Goal: Information Seeking & Learning: Check status

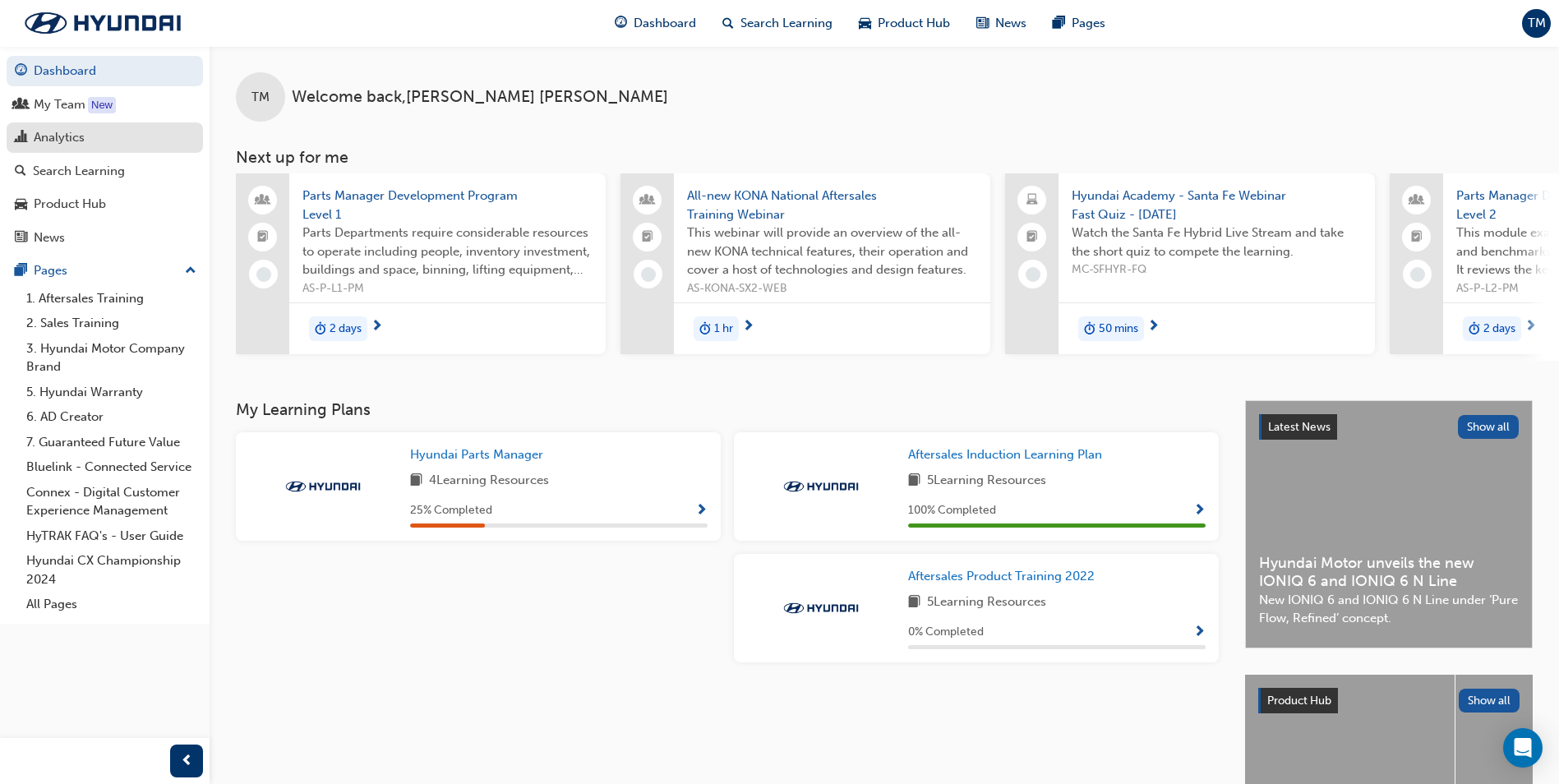
click at [92, 133] on div "Analytics" at bounding box center [105, 137] width 180 height 21
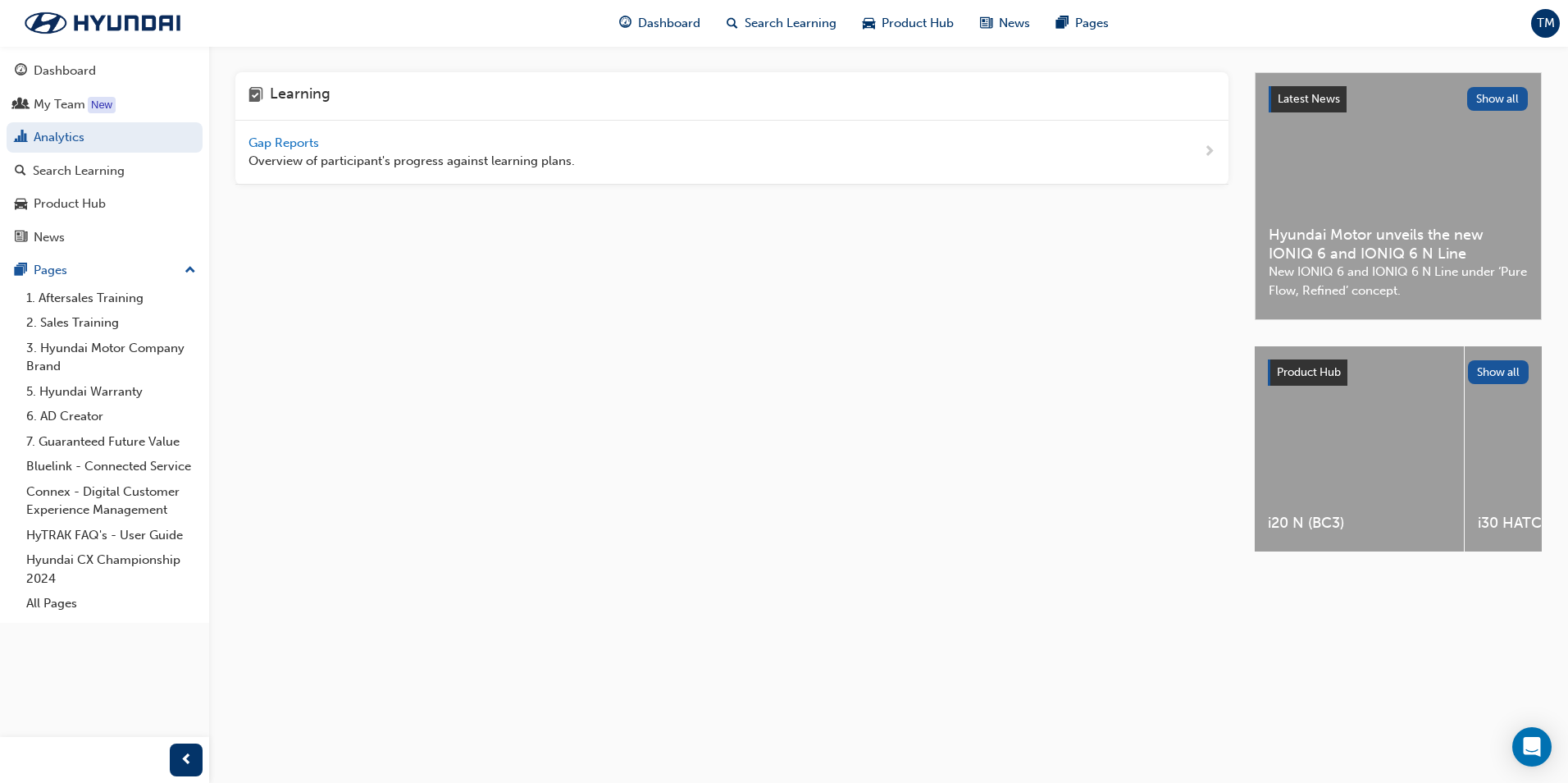
click at [298, 136] on span "Gap Reports" at bounding box center [285, 142] width 74 height 15
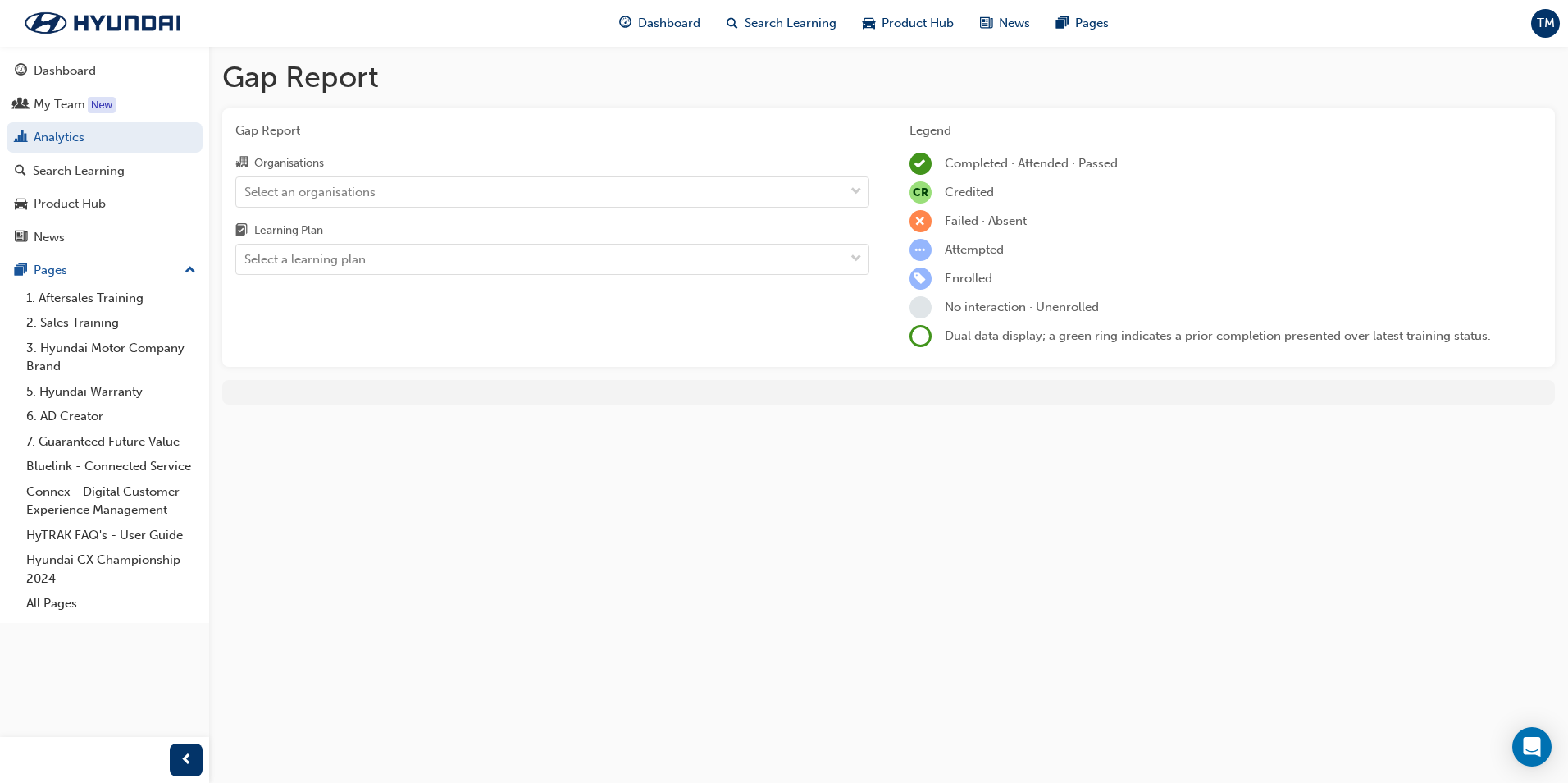
click at [390, 208] on div "Organisations Select an organisations Learning Plan Select a learning plan" at bounding box center [552, 213] width 633 height 122
click at [377, 200] on div "Select an organisations" at bounding box center [539, 191] width 608 height 29
click at [246, 198] on input "Organisations Select an organisations" at bounding box center [246, 191] width 2 height 14
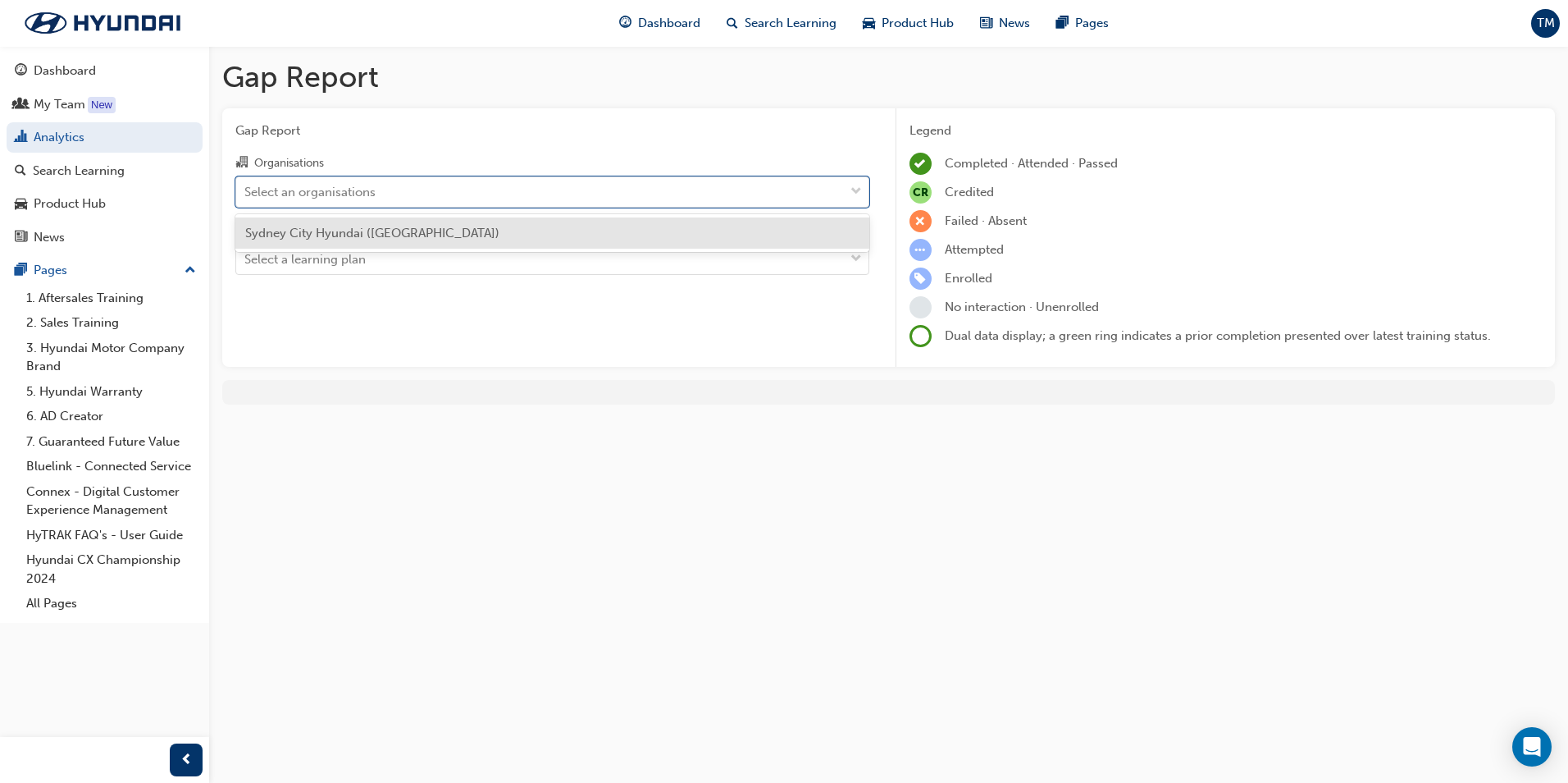
click at [384, 236] on span "Sydney City Hyundai ([GEOGRAPHIC_DATA])" at bounding box center [373, 233] width 255 height 15
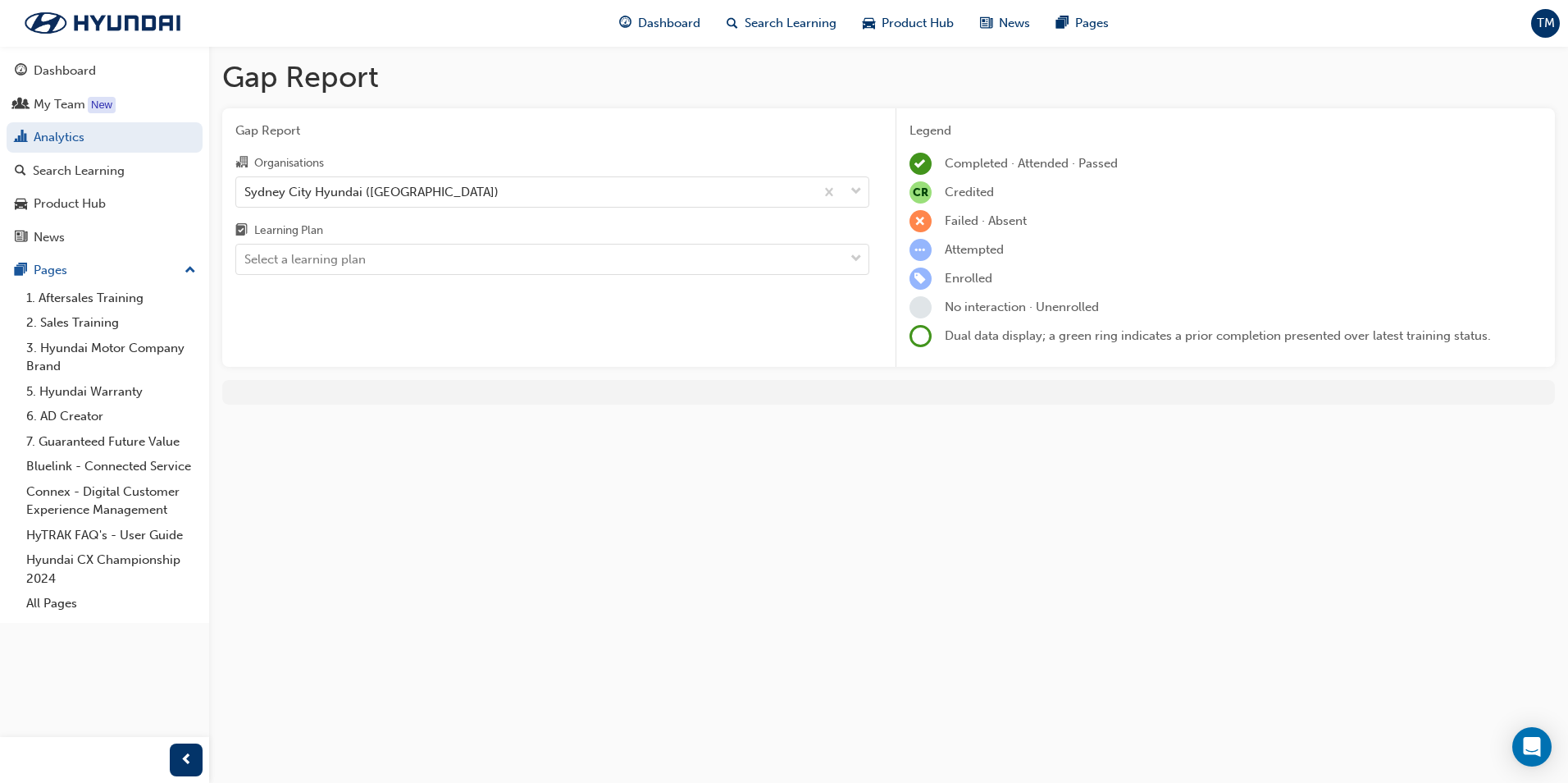
click at [368, 276] on div "Gap Report Organisations [GEOGRAPHIC_DATA] Hyundai ([GEOGRAPHIC_DATA]) Learning…" at bounding box center [552, 238] width 660 height 260
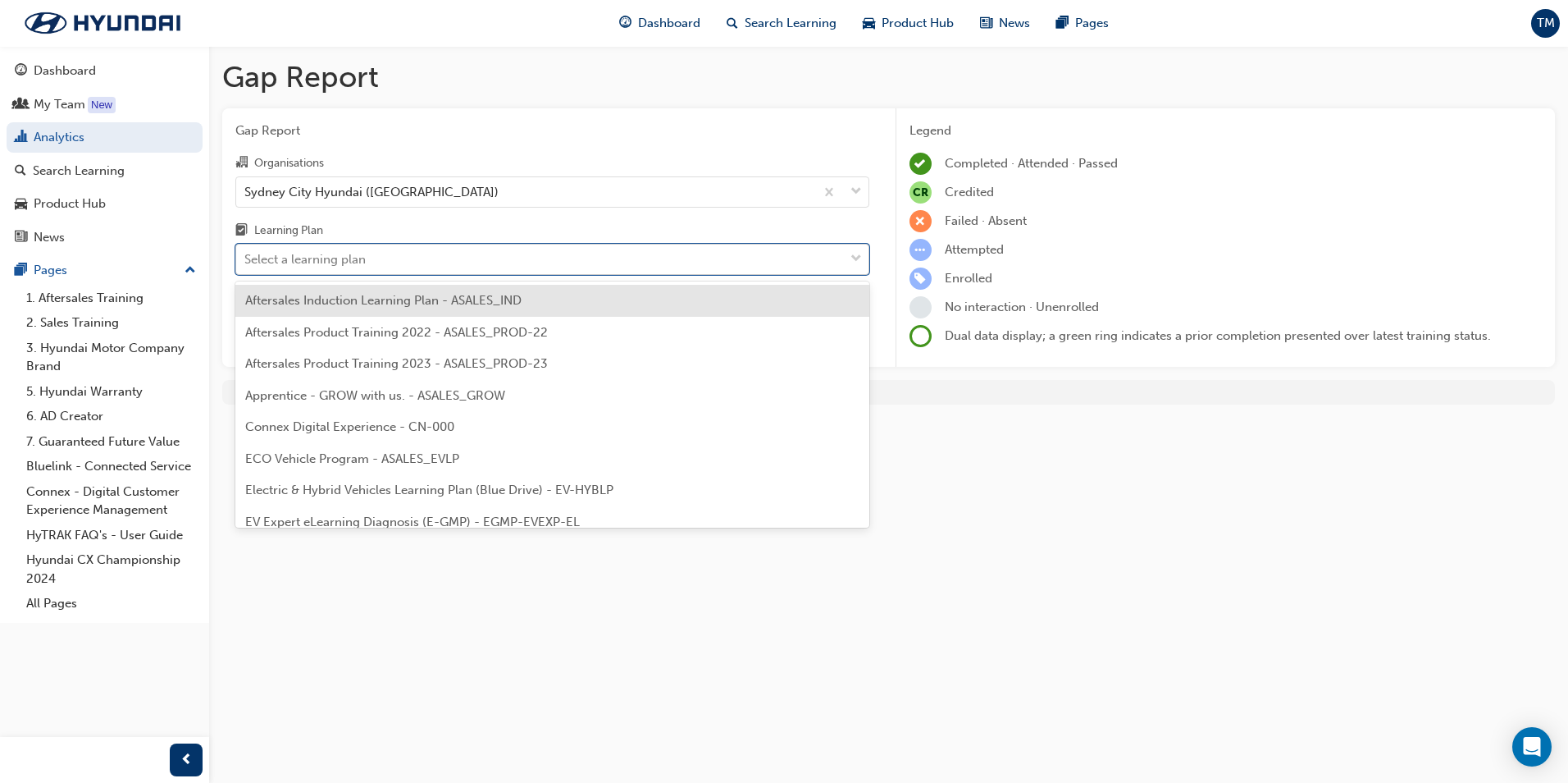
click at [352, 265] on div "Select a learning plan" at bounding box center [305, 259] width 121 height 19
click at [246, 265] on input "Learning Plan option Aftersales Induction Learning Plan - ASALES_IND focused, 1…" at bounding box center [246, 259] width 2 height 14
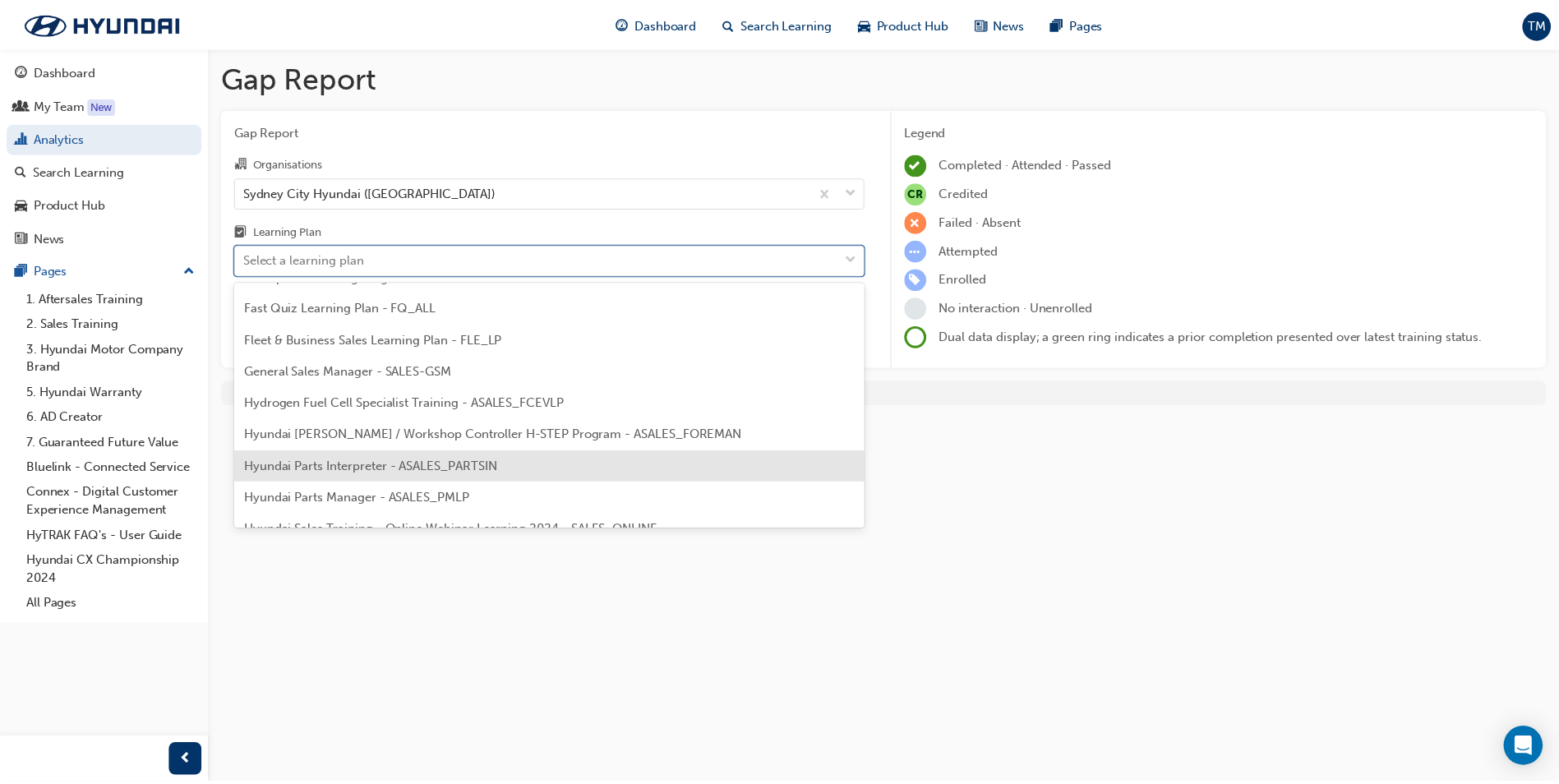
scroll to position [329, 0]
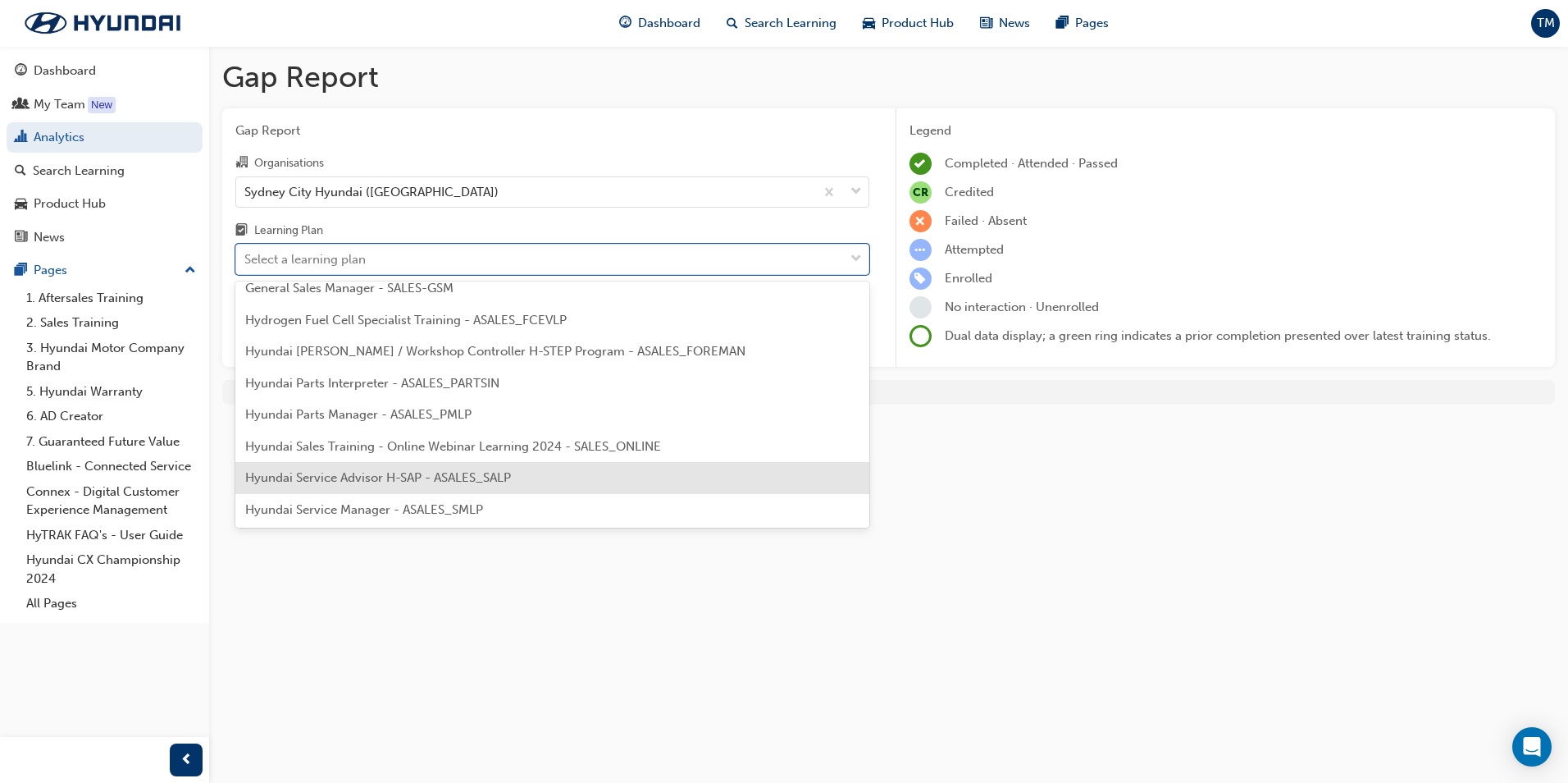
click at [464, 482] on span "Hyundai Service Advisor H-SAP - ASALES_SALP" at bounding box center [378, 477] width 265 height 15
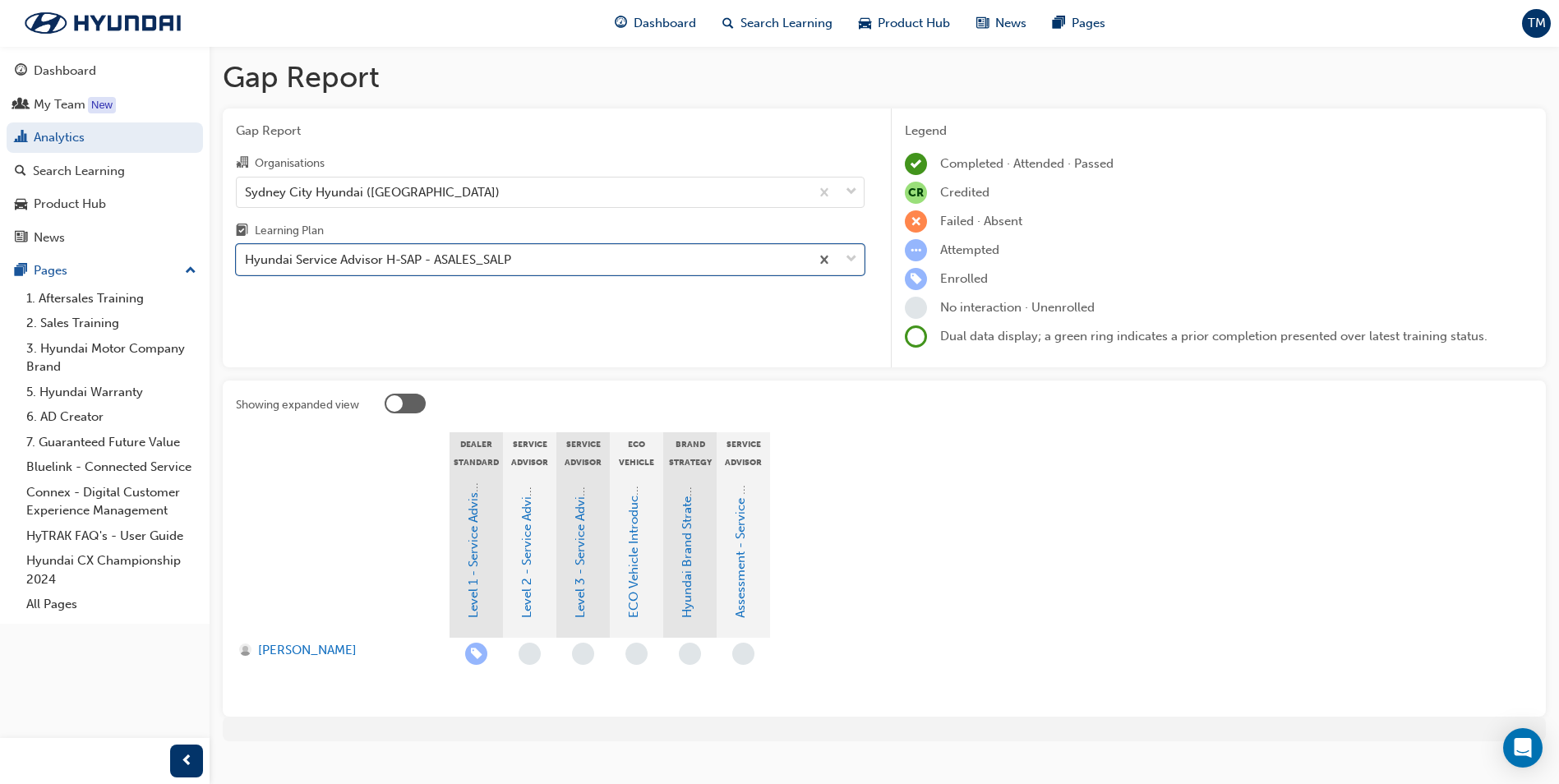
scroll to position [25, 0]
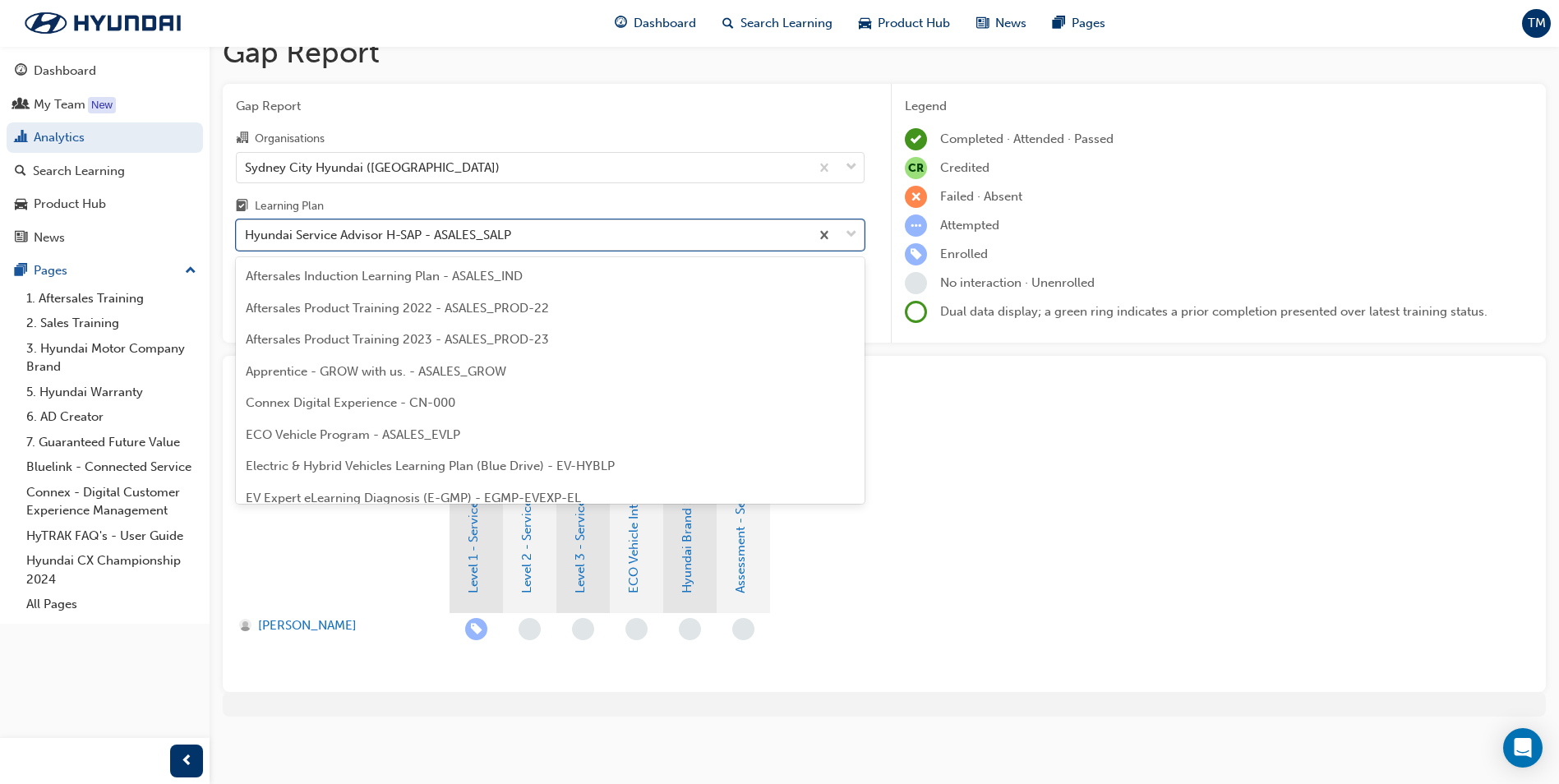
click at [387, 232] on div "Hyundai Service Advisor H-SAP - ASALES_SALP" at bounding box center [378, 235] width 266 height 19
click at [246, 232] on input "Learning Plan option Hyundai Service Advisor H-SAP - ASALES_SALP, selected. opt…" at bounding box center [246, 234] width 2 height 14
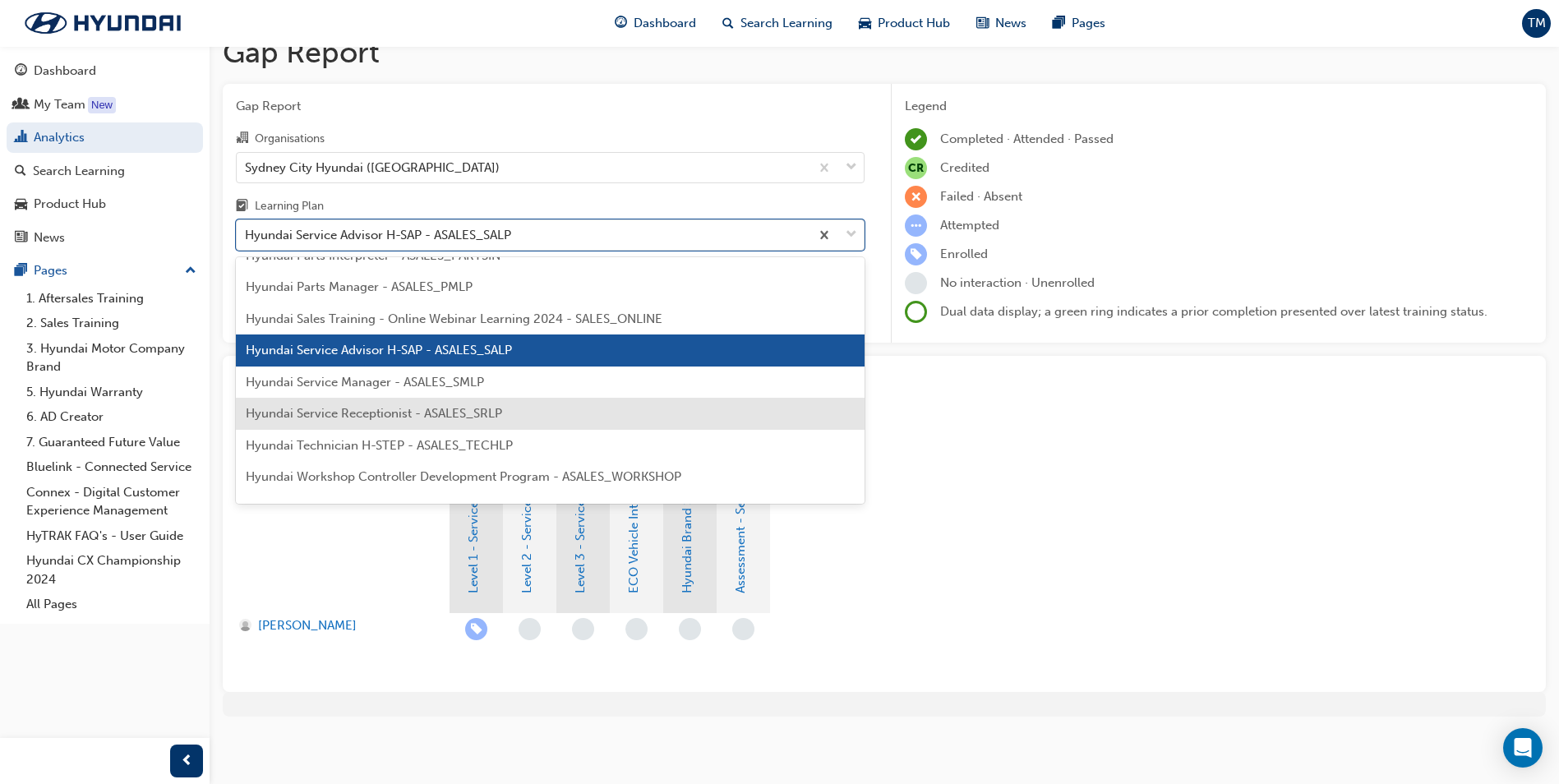
scroll to position [470, 0]
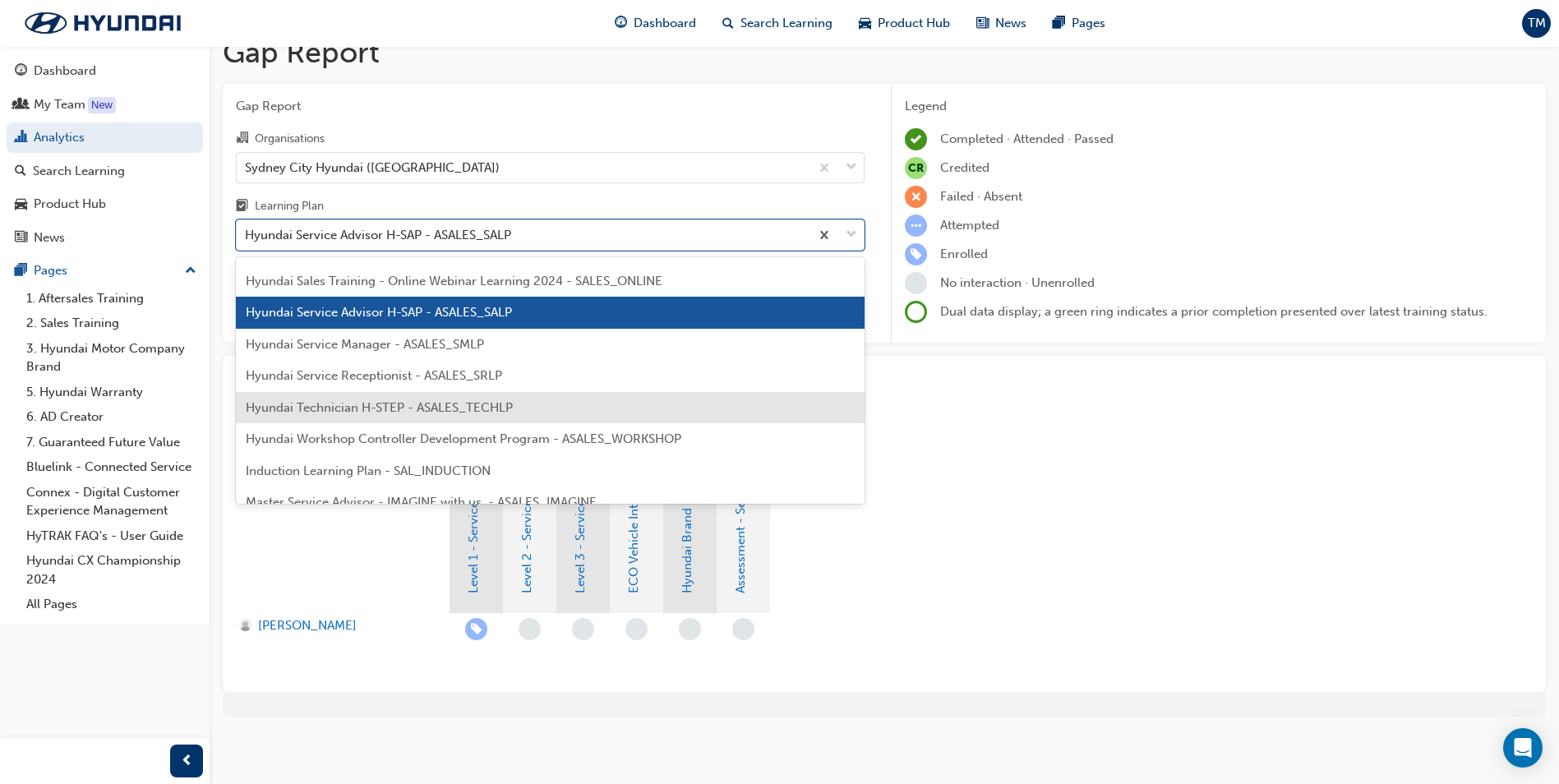
click at [424, 400] on span "Hyundai Technician H-STEP - ASALES_TECHLP" at bounding box center [380, 407] width 267 height 15
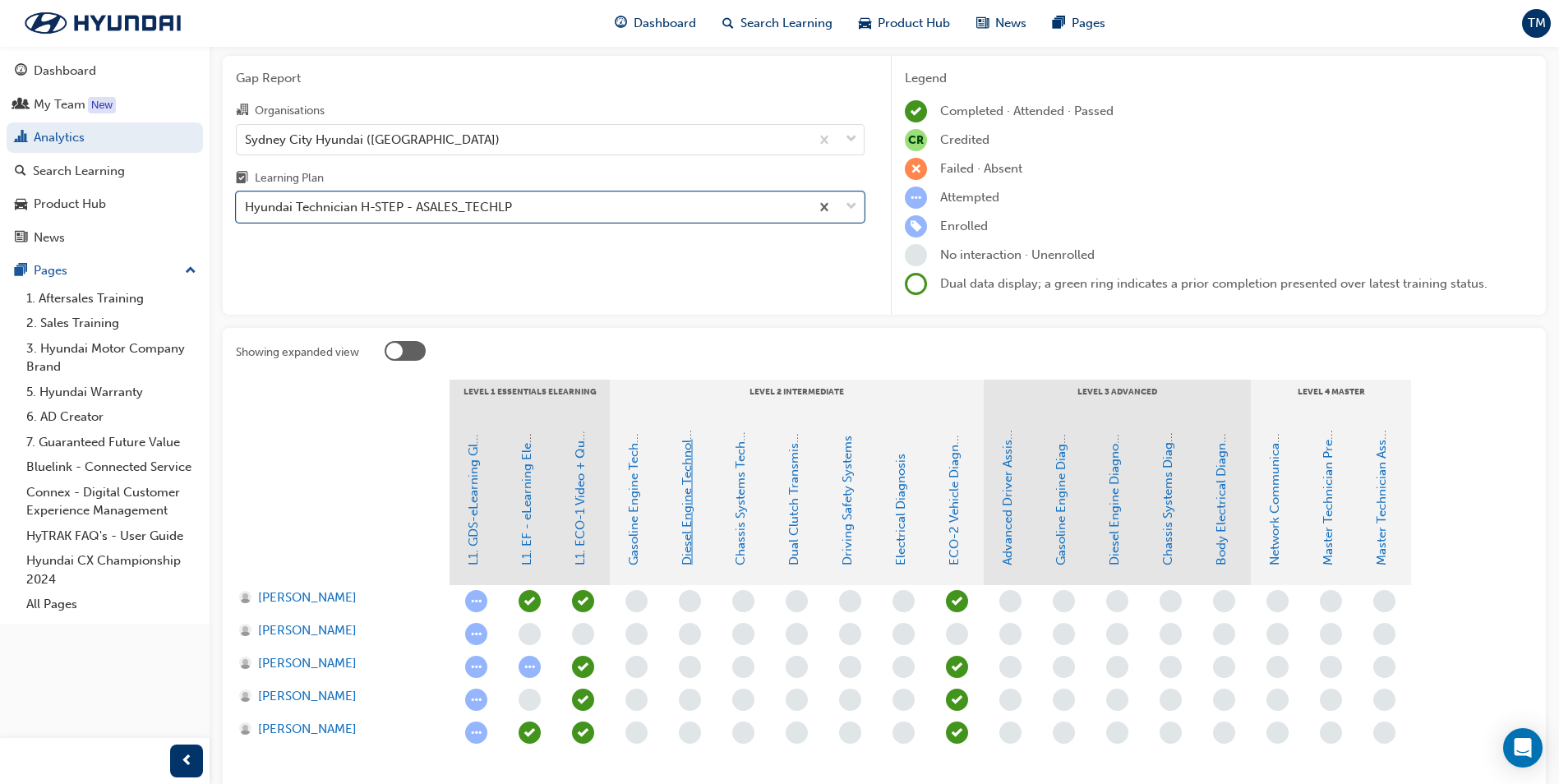
scroll to position [82, 0]
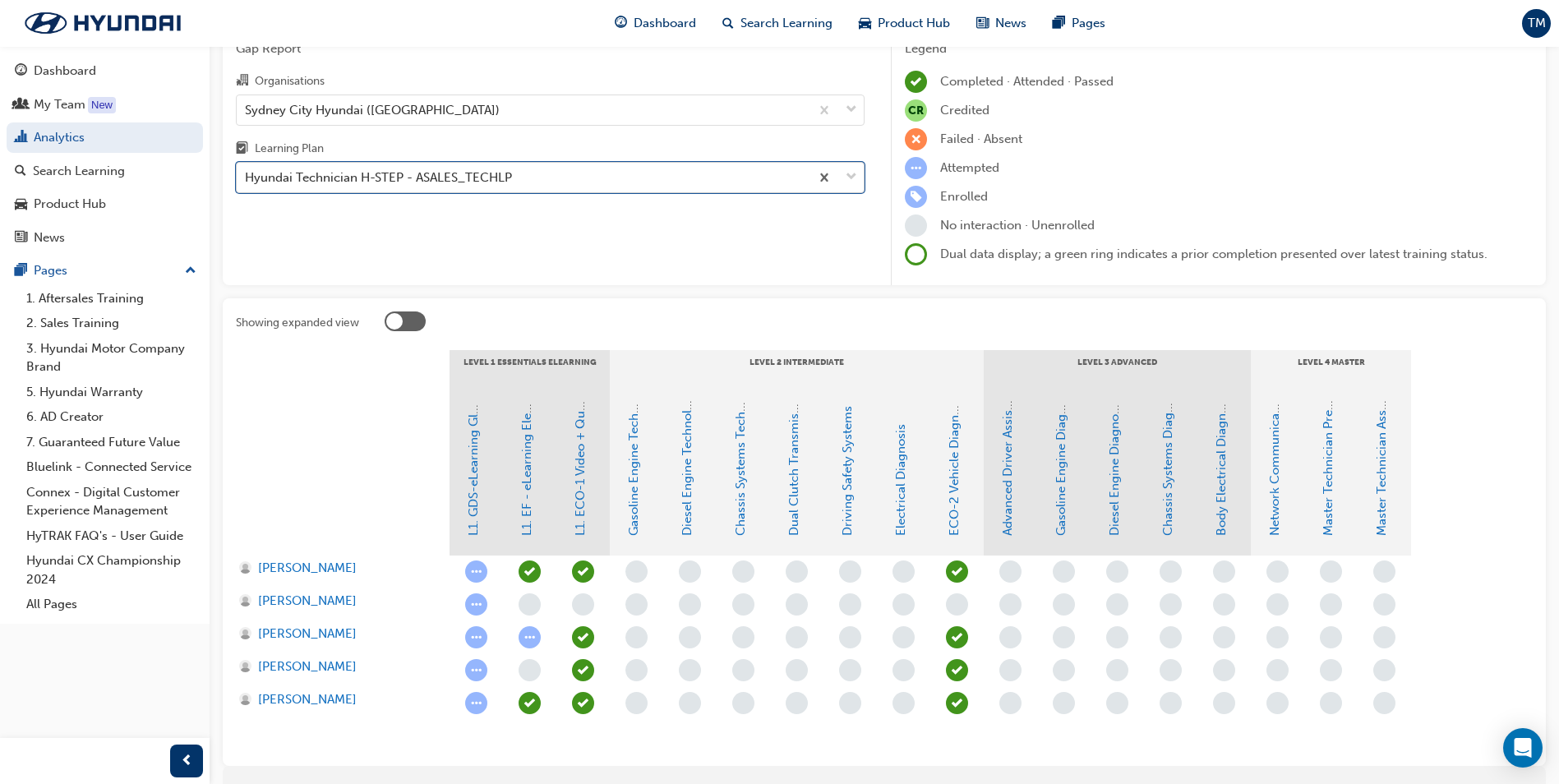
click at [491, 181] on div "Hyundai Technician H-STEP - ASALES_TECHLP" at bounding box center [379, 177] width 267 height 19
click at [246, 181] on input "Learning Plan option Hyundai Technician H-STEP - ASALES_TECHLP, selected. 0 res…" at bounding box center [246, 177] width 2 height 14
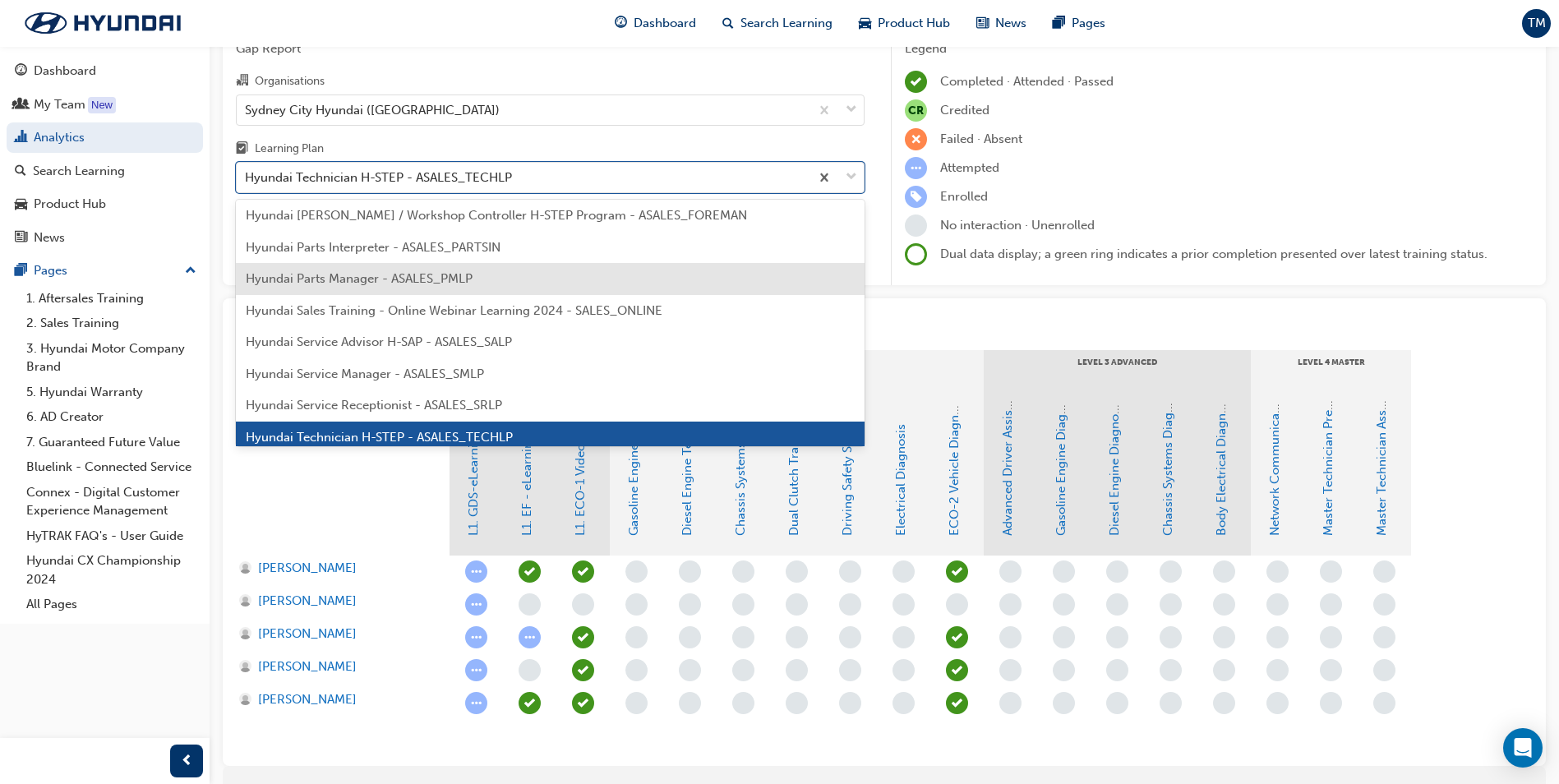
scroll to position [319, 0]
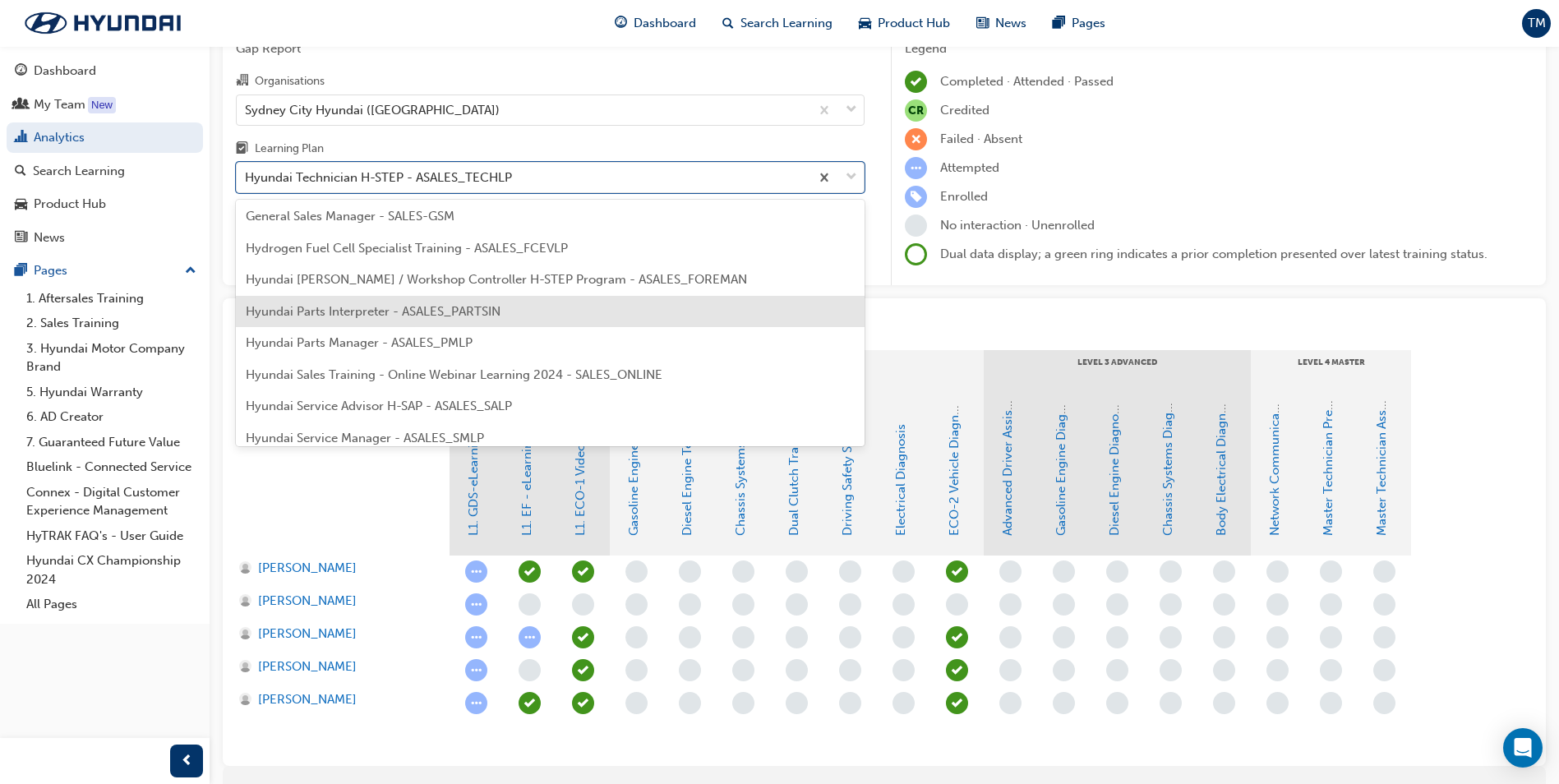
click at [964, 306] on div "Showing expanded view LEVEL 1 Essentials eLearning LEVEL 2 Intermediate LEVEL 3…" at bounding box center [884, 531] width 1324 height 467
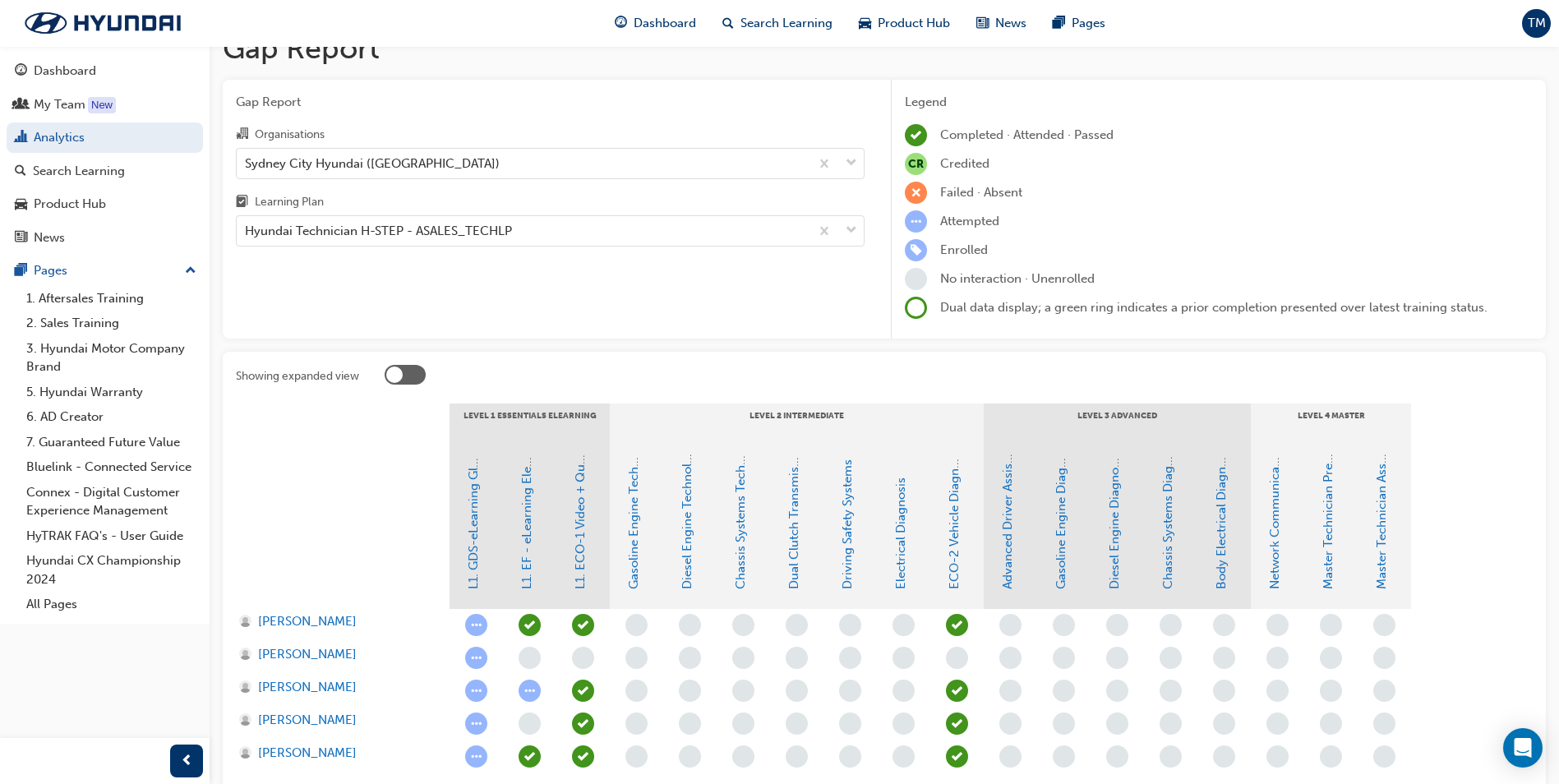
scroll to position [0, 0]
